Goal: Information Seeking & Learning: Find specific fact

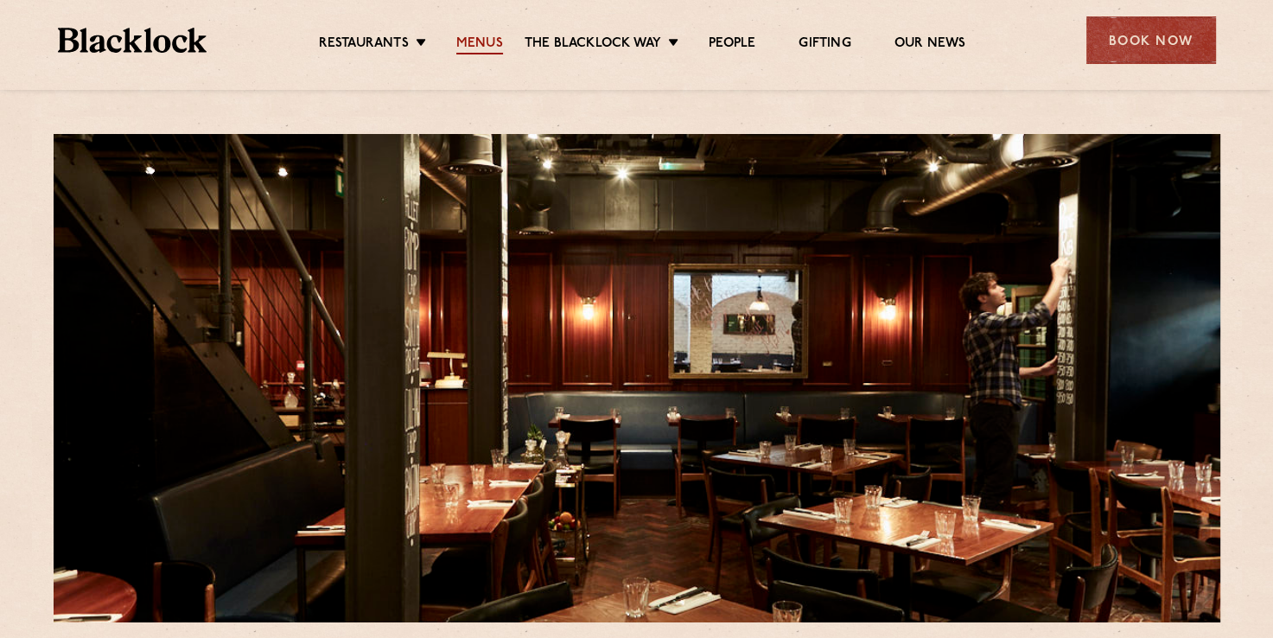
click at [494, 38] on link "Menus" at bounding box center [479, 44] width 47 height 19
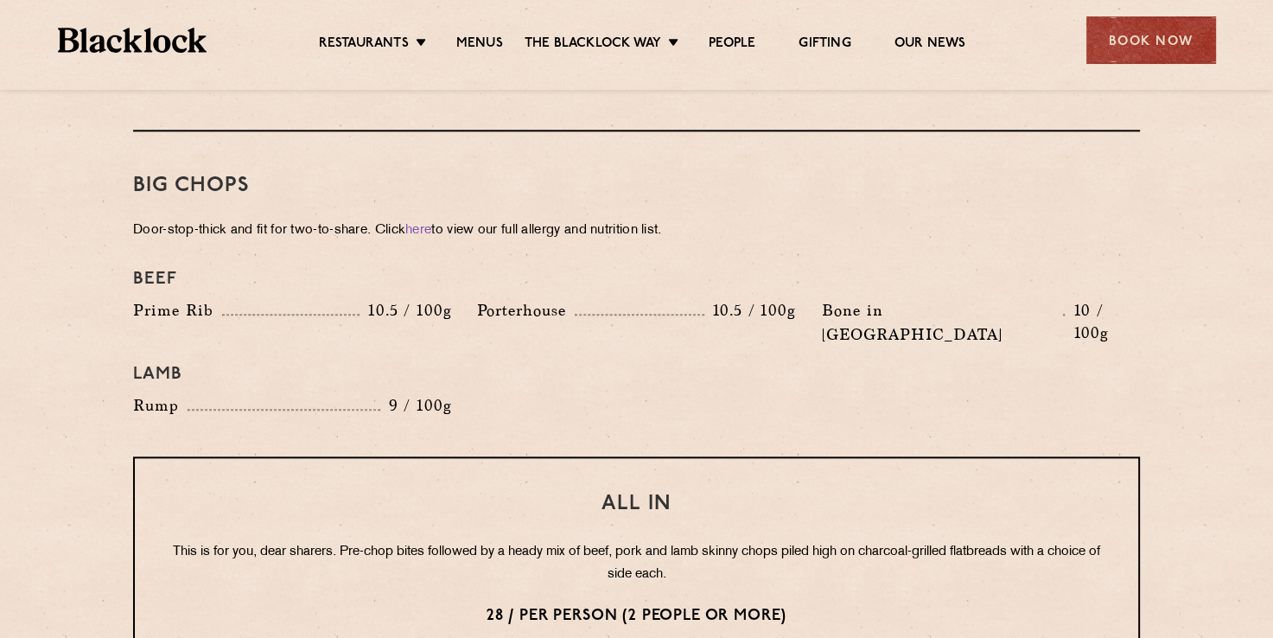
scroll to position [1862, 0]
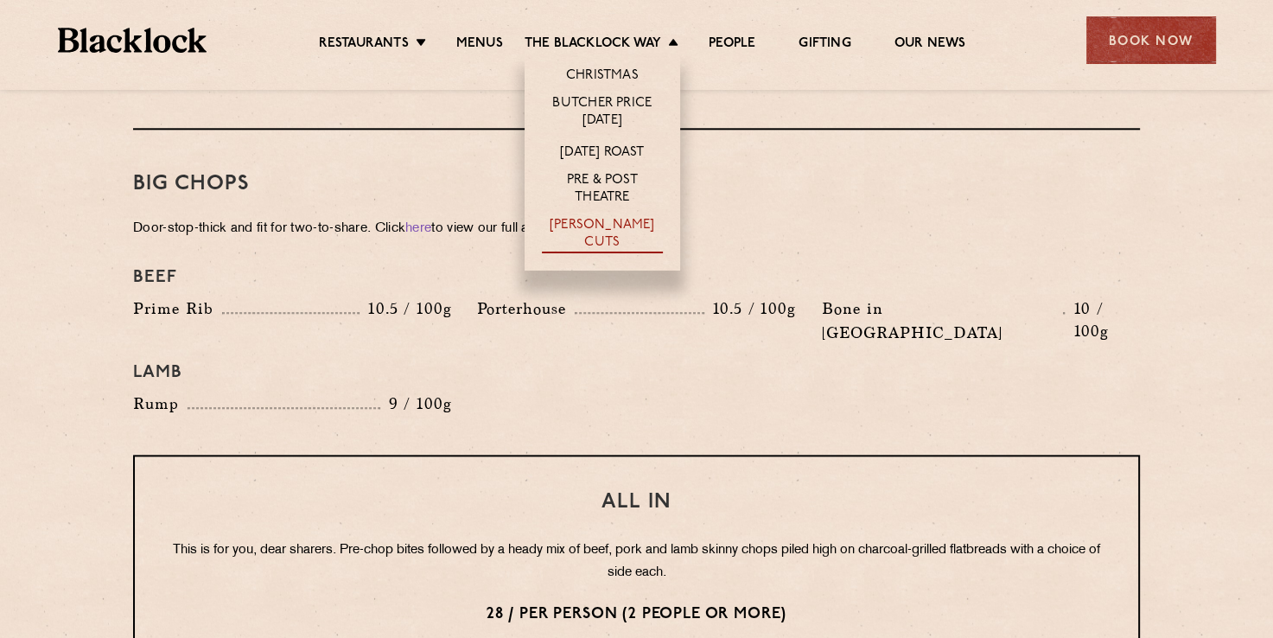
click at [581, 231] on link "[PERSON_NAME] Cuts" at bounding box center [602, 235] width 121 height 36
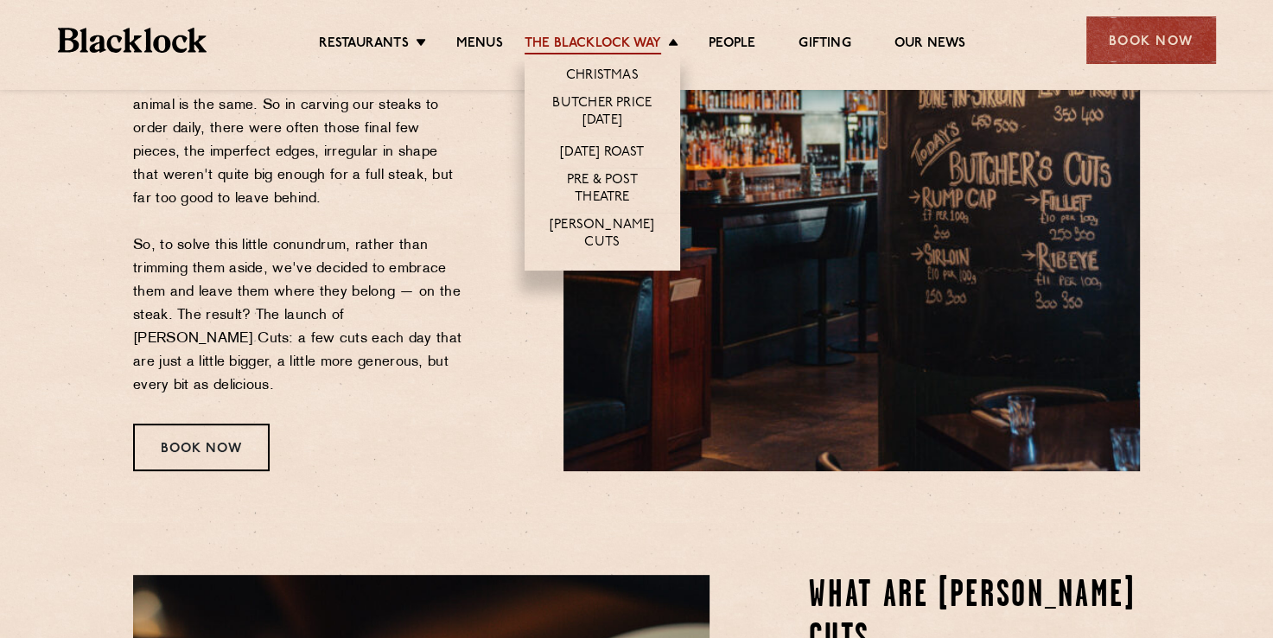
scroll to position [375, 0]
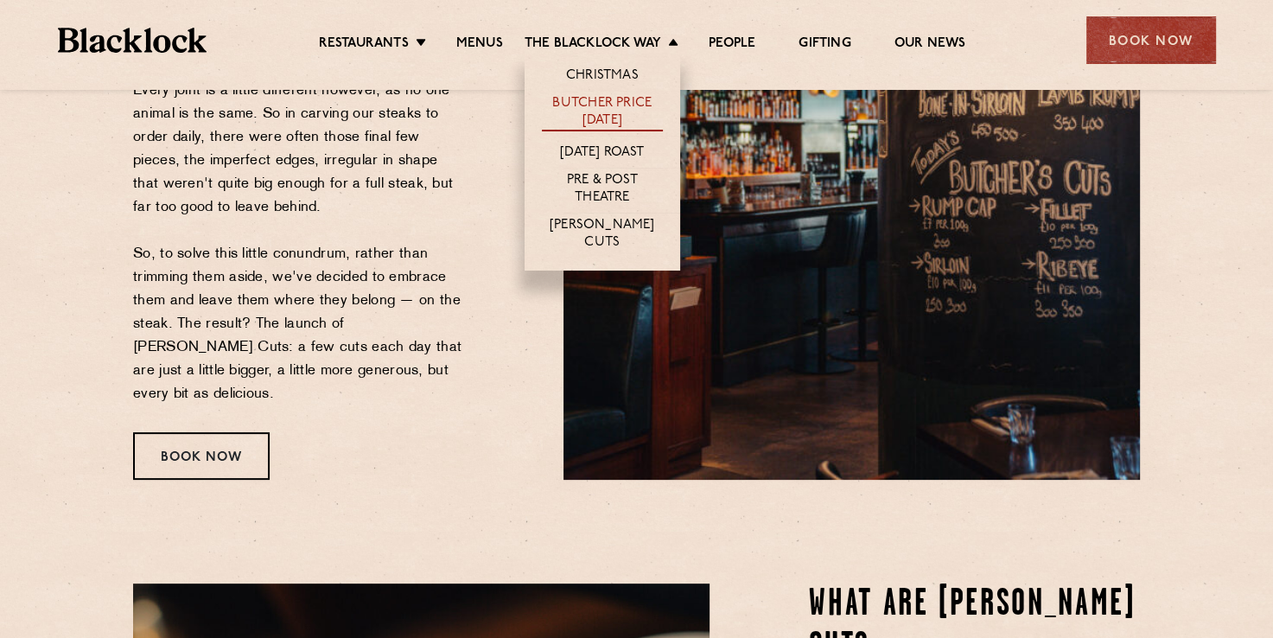
click at [597, 126] on link "Butcher Price [DATE]" at bounding box center [602, 113] width 121 height 36
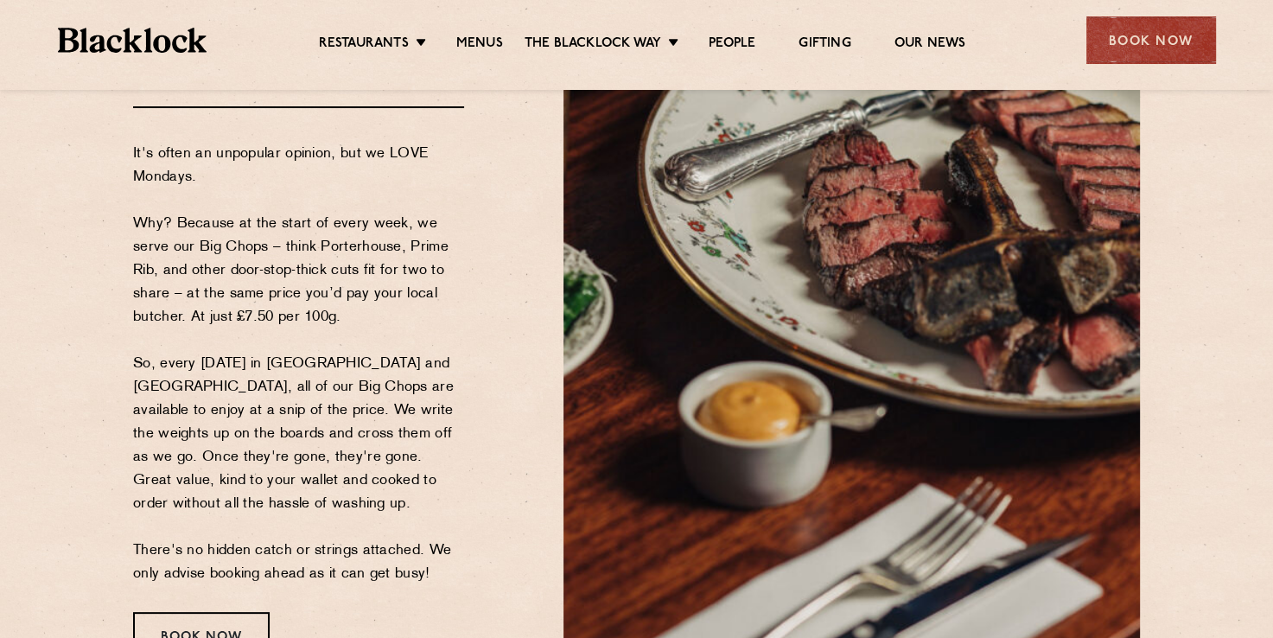
scroll to position [224, 0]
drag, startPoint x: 293, startPoint y: 315, endPoint x: 227, endPoint y: 316, distance: 65.7
click at [227, 316] on p "It's often an unpopular opinion, but we LOVE Mondays. Why? Because at the start…" at bounding box center [298, 364] width 331 height 444
drag, startPoint x: 227, startPoint y: 316, endPoint x: 345, endPoint y: 320, distance: 117.6
click at [345, 320] on p "It's often an unpopular opinion, but we LOVE Mondays. Why? Because at the start…" at bounding box center [298, 364] width 331 height 444
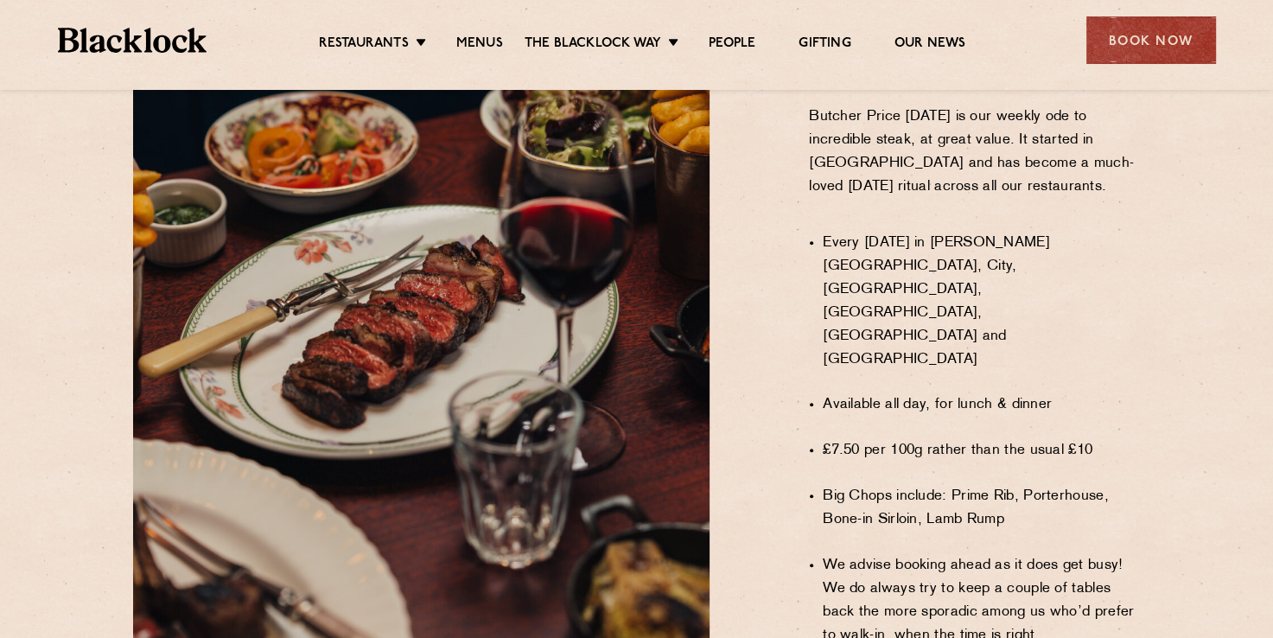
scroll to position [795, 0]
